Goal: Task Accomplishment & Management: Use online tool/utility

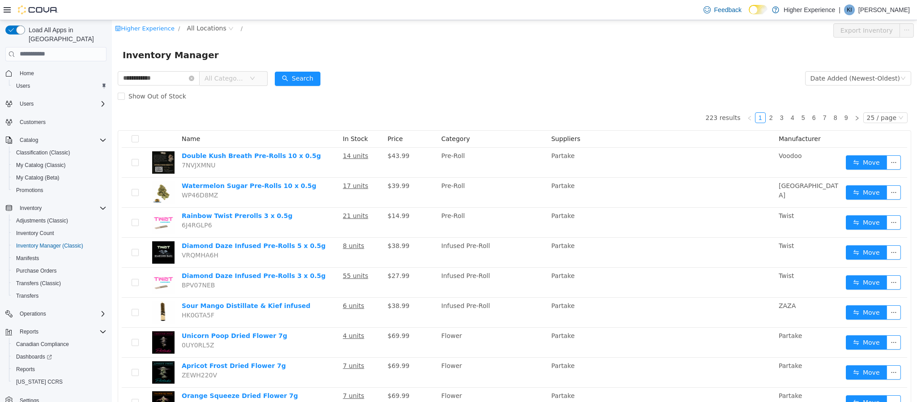
type input "**********"
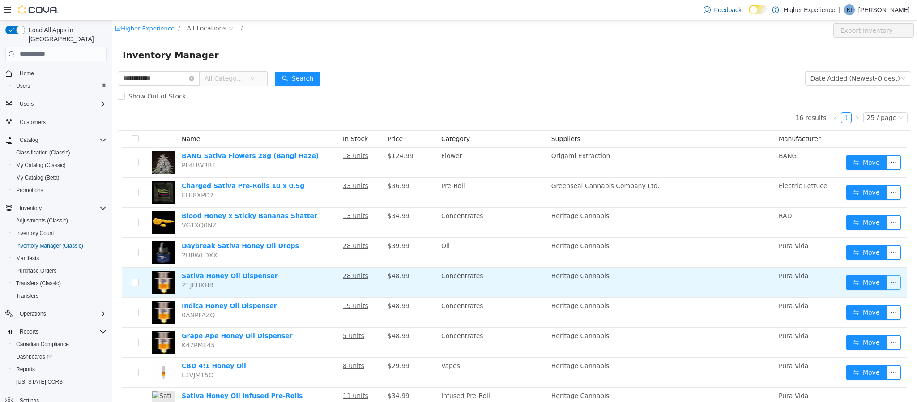
click at [889, 281] on button "button" at bounding box center [893, 282] width 14 height 14
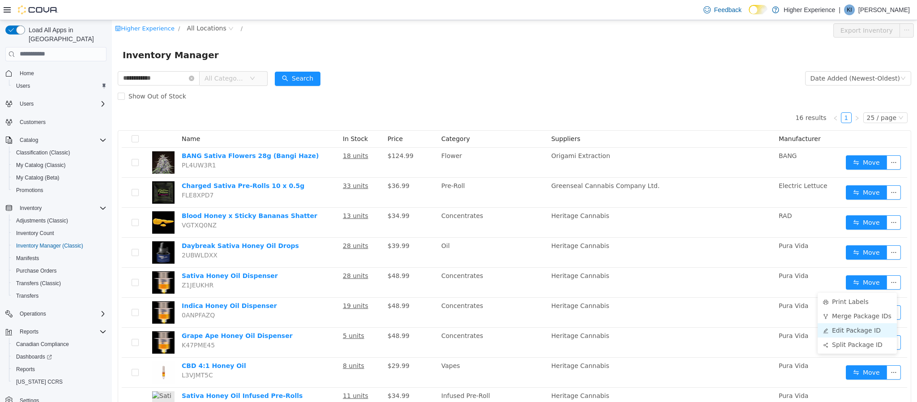
click at [846, 328] on li "Edit Package ID" at bounding box center [856, 330] width 79 height 14
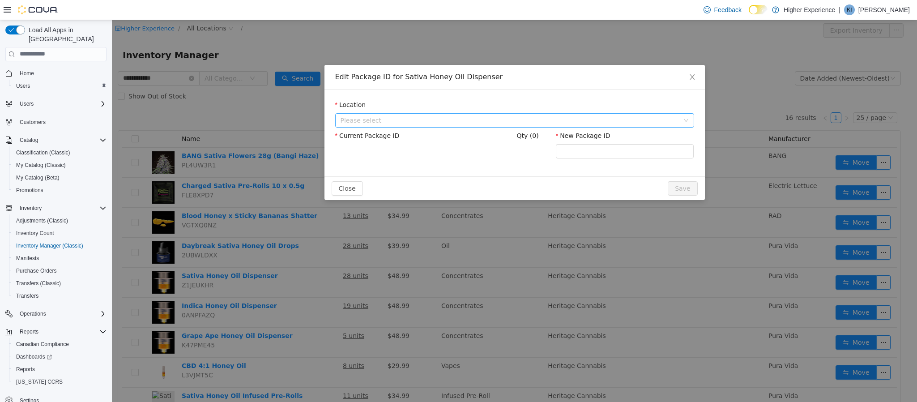
click at [420, 116] on span "Please select" at bounding box center [510, 119] width 338 height 9
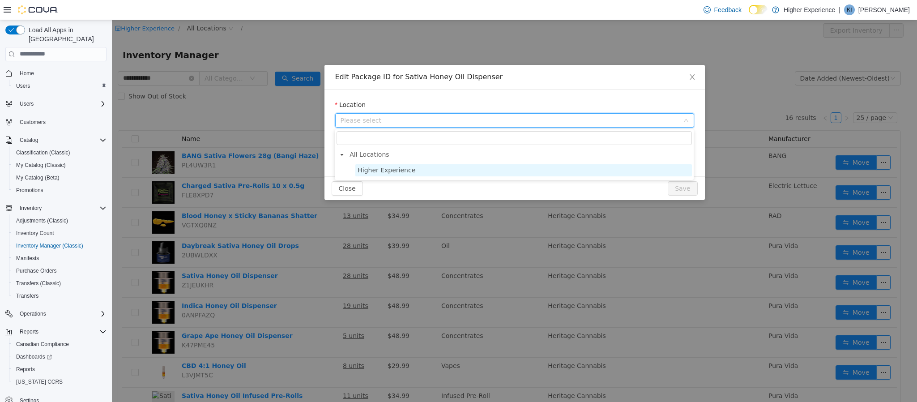
click at [375, 167] on span "Higher Experience" at bounding box center [387, 169] width 58 height 7
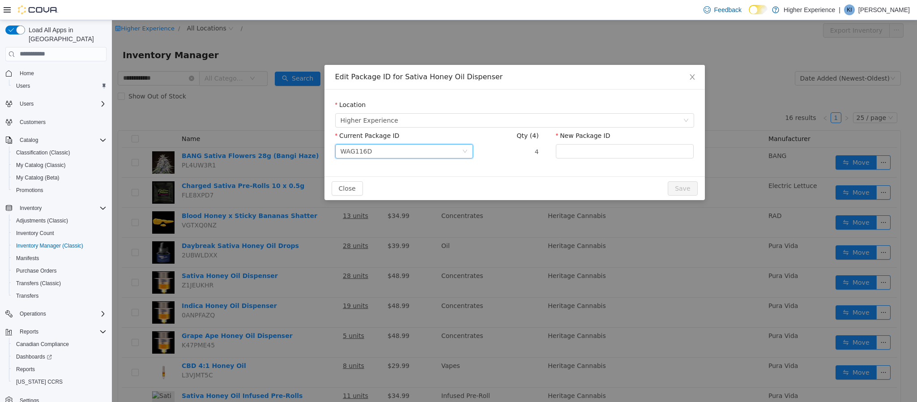
click at [394, 154] on div "WAG116D" at bounding box center [402, 150] width 122 height 13
click at [369, 196] on li "WAG180C" at bounding box center [404, 197] width 138 height 14
click at [694, 69] on span "Close" at bounding box center [692, 76] width 25 height 25
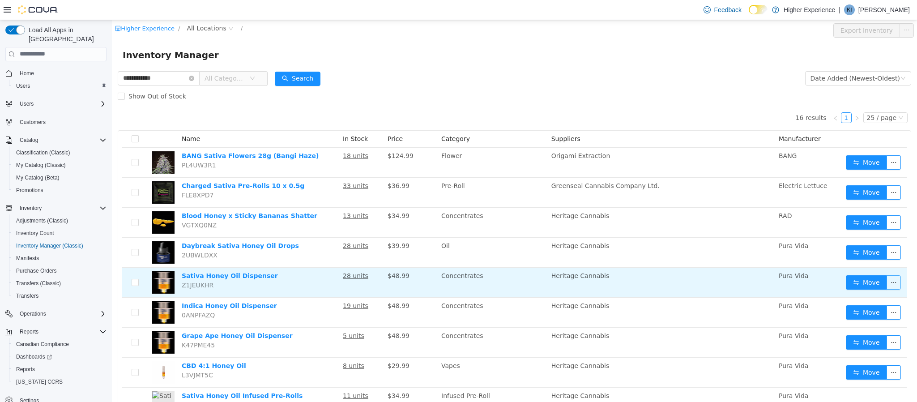
click at [886, 280] on button "button" at bounding box center [893, 282] width 14 height 14
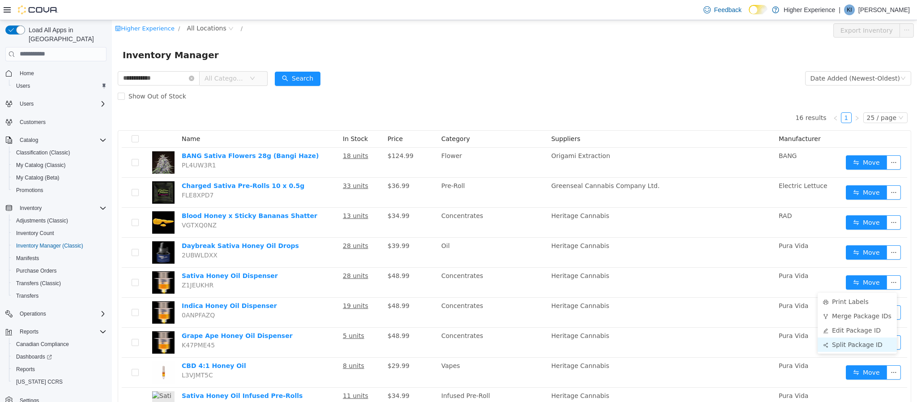
click at [842, 348] on li "Split Package ID" at bounding box center [856, 344] width 79 height 14
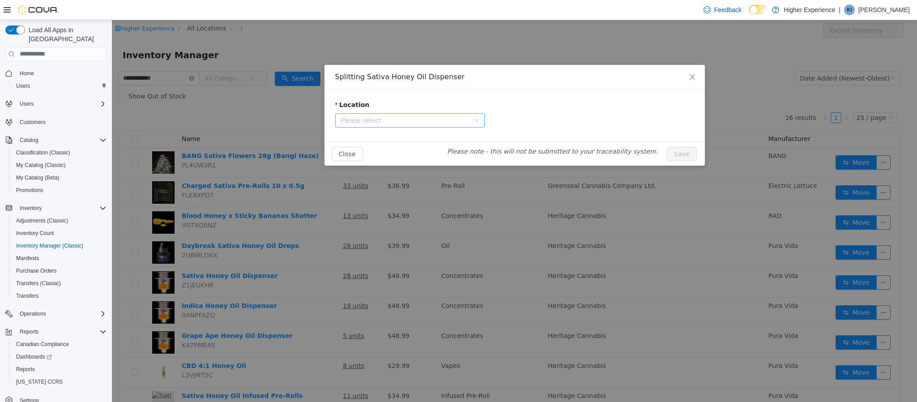
click at [465, 115] on span "Please select" at bounding box center [405, 119] width 129 height 9
click at [399, 123] on span "Please select" at bounding box center [405, 119] width 129 height 9
click at [372, 166] on span "Higher Experience" at bounding box center [387, 169] width 58 height 7
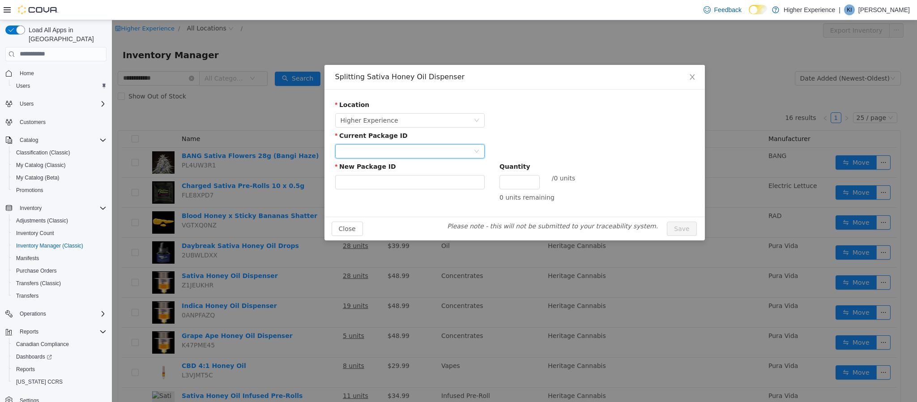
click at [443, 153] on div at bounding box center [407, 150] width 133 height 13
click at [384, 183] on li "WAG116D" at bounding box center [409, 183] width 149 height 14
click at [384, 183] on input "New Package ID" at bounding box center [409, 182] width 149 height 14
type input "*******"
click at [517, 180] on input "Quantity" at bounding box center [519, 181] width 39 height 13
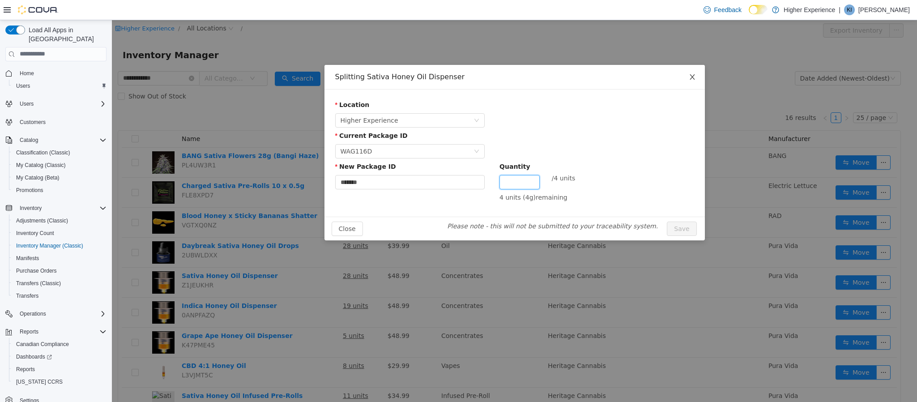
click at [687, 83] on span "Close" at bounding box center [692, 76] width 25 height 25
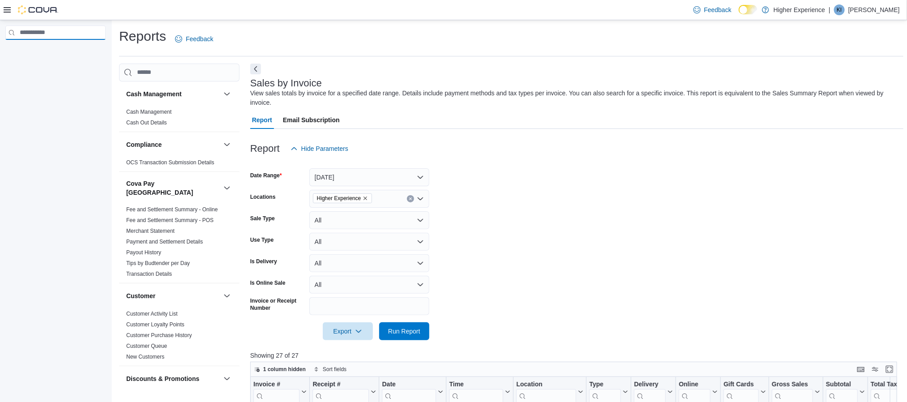
click at [38, 37] on input "search" at bounding box center [55, 33] width 100 height 14
type input "****"
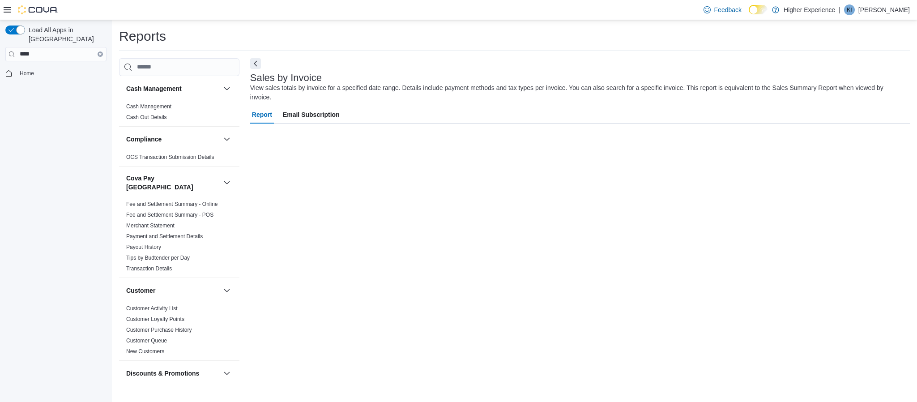
click at [42, 68] on span "Home" at bounding box center [61, 73] width 90 height 11
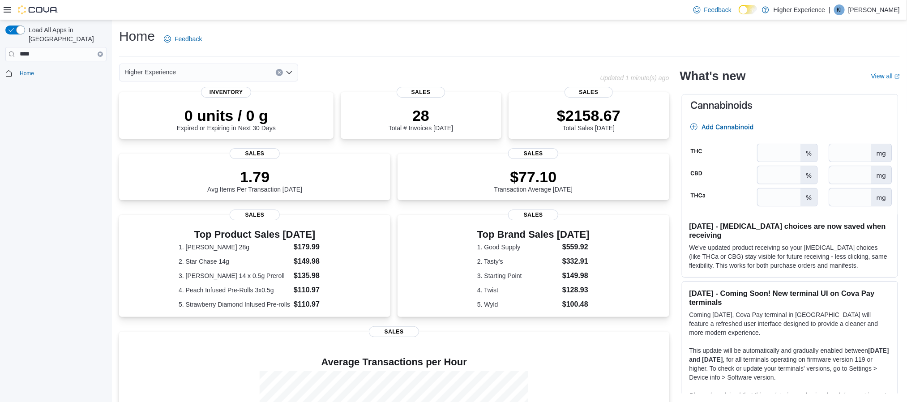
click at [98, 51] on button "Clear input" at bounding box center [100, 53] width 5 height 5
